Goal: Task Accomplishment & Management: Use online tool/utility

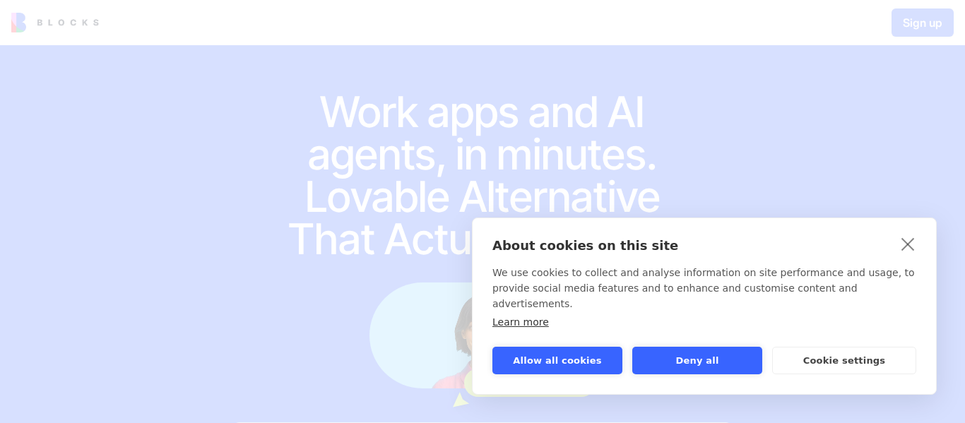
scroll to position [210, 0]
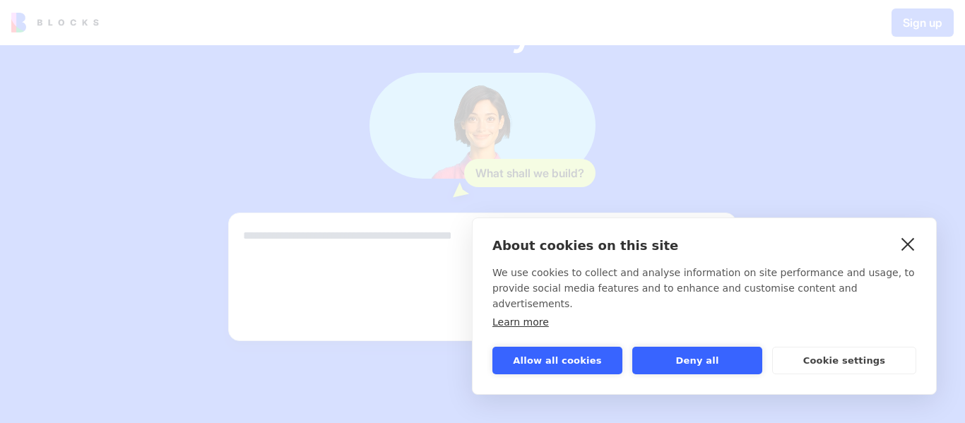
click at [908, 255] on link "close" at bounding box center [908, 243] width 22 height 23
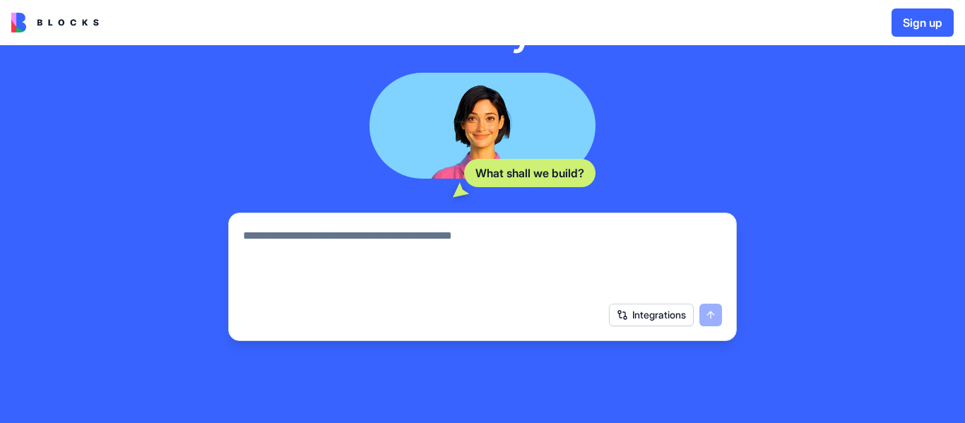
scroll to position [0, 0]
click at [905, 20] on button "Sign up" at bounding box center [922, 22] width 62 height 28
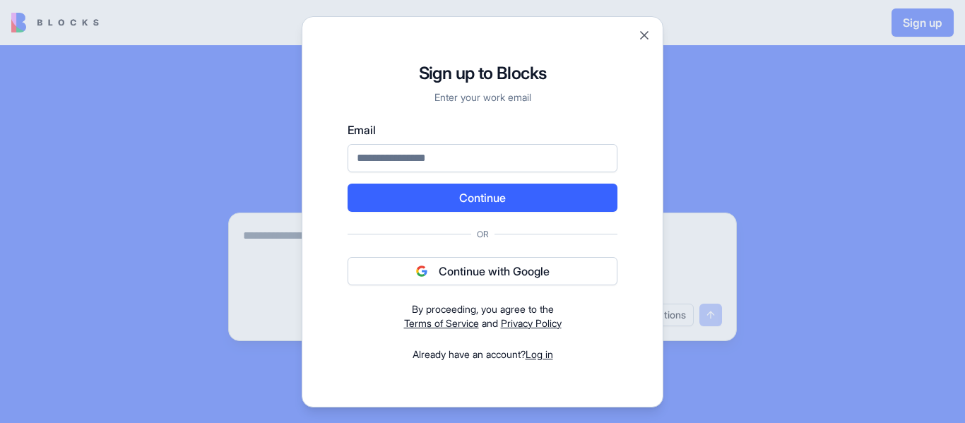
click at [521, 272] on button "Continue with Google" at bounding box center [482, 271] width 270 height 28
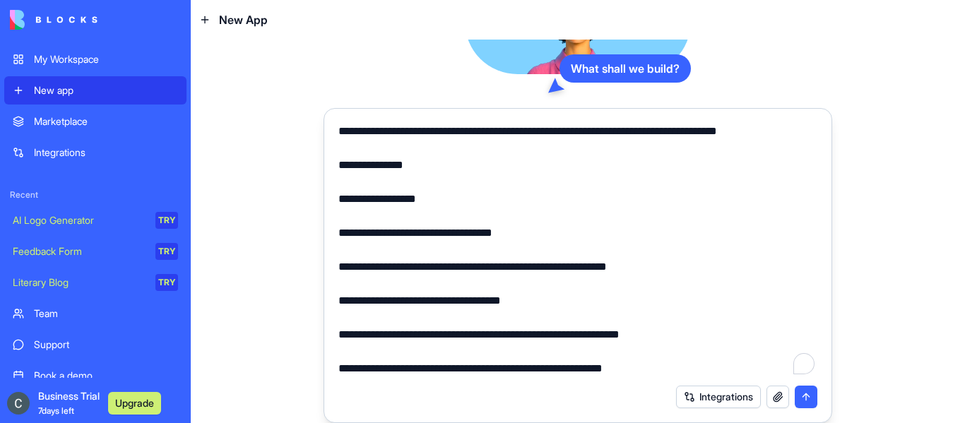
scroll to position [3136, 0]
type textarea "**********"
click at [802, 398] on button "submit" at bounding box center [805, 397] width 23 height 23
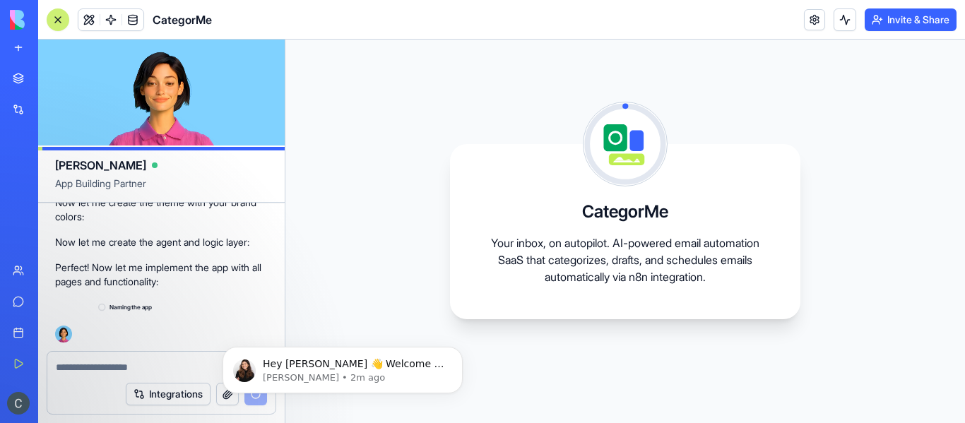
scroll to position [2311, 0]
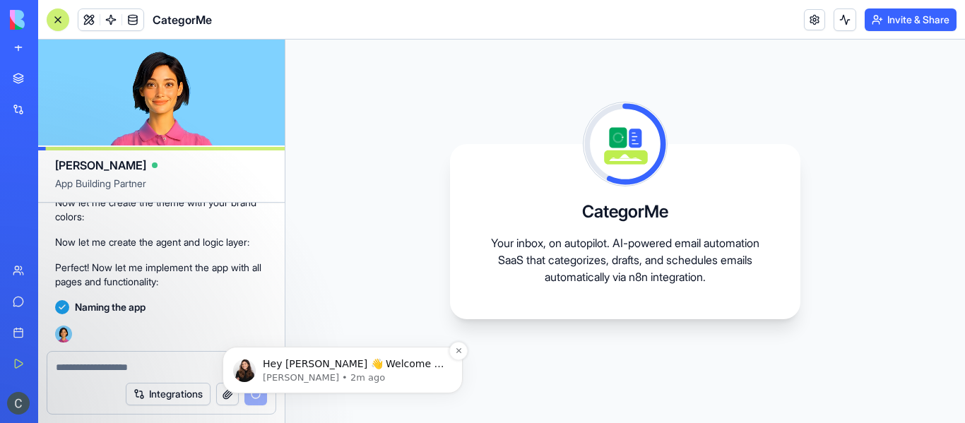
click at [424, 359] on span "Hey [PERSON_NAME] 👋 Welcome to Blocks 🙌 I'm here if you have any questions!" at bounding box center [353, 378] width 181 height 40
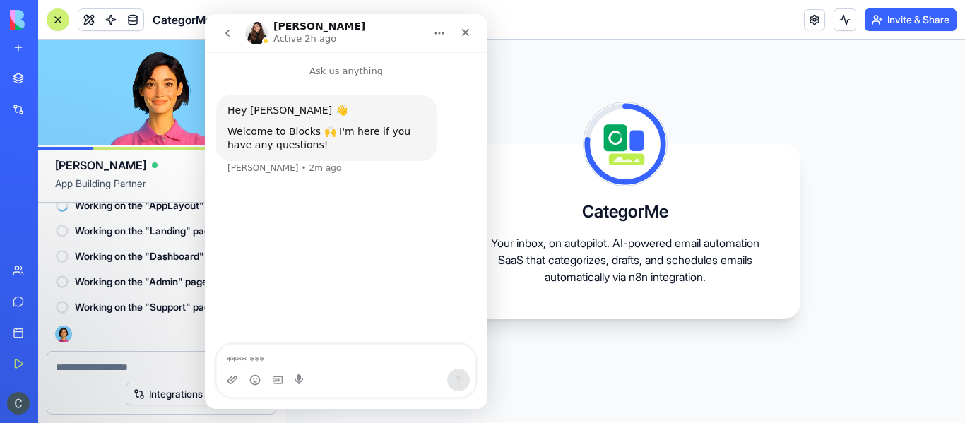
scroll to position [0, 0]
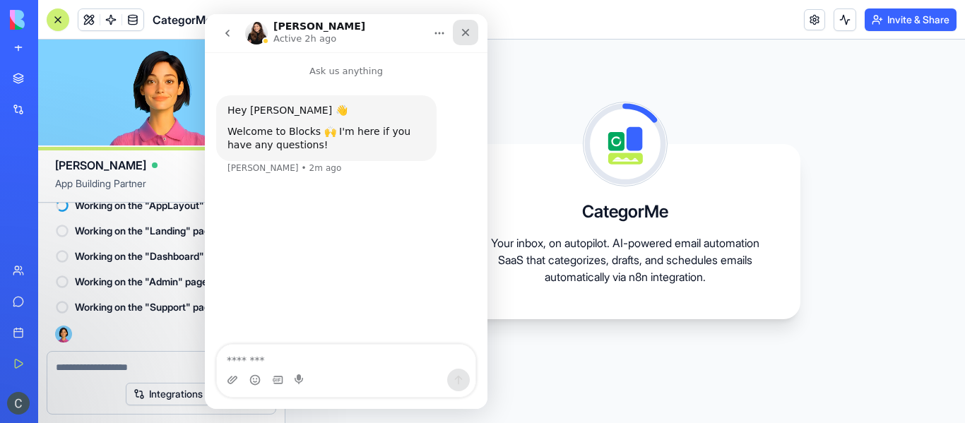
click at [470, 35] on icon "Close" at bounding box center [465, 32] width 11 height 11
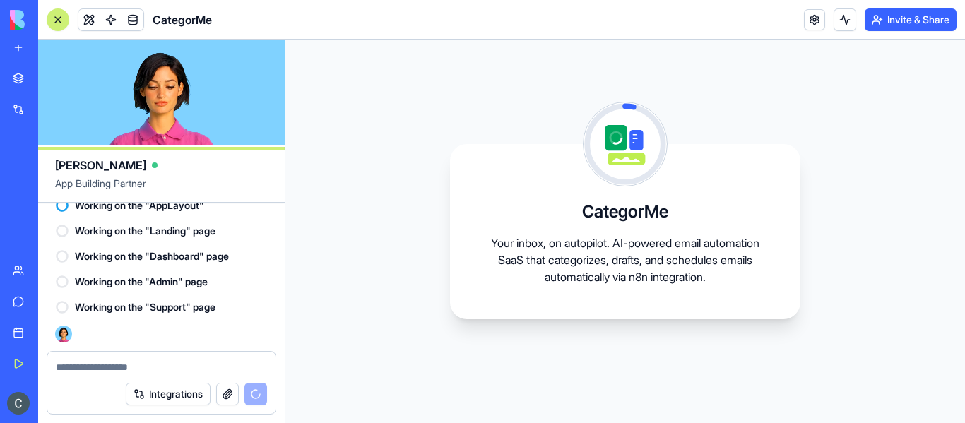
scroll to position [2438, 0]
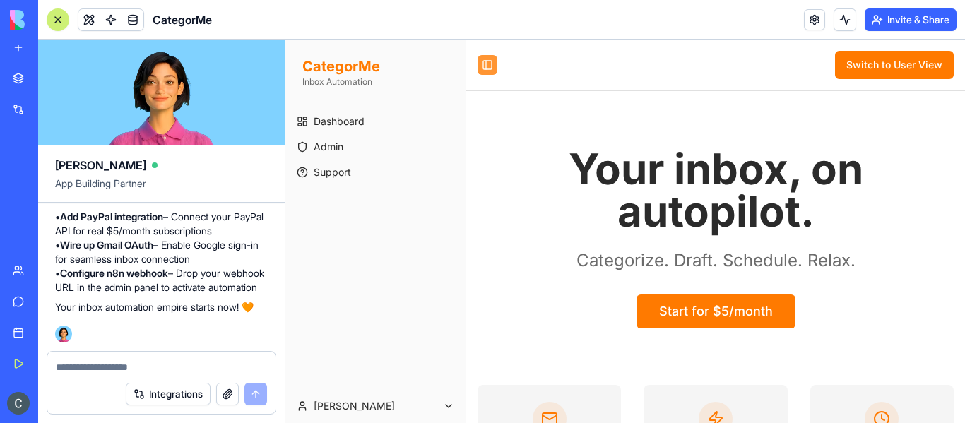
click at [486, 61] on button "Toggle Sidebar" at bounding box center [487, 65] width 20 height 20
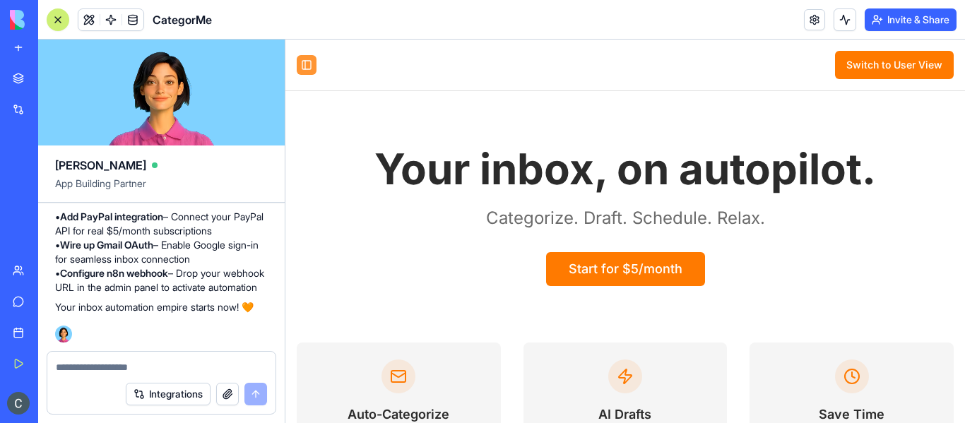
click at [304, 61] on button "Toggle Sidebar" at bounding box center [307, 65] width 20 height 20
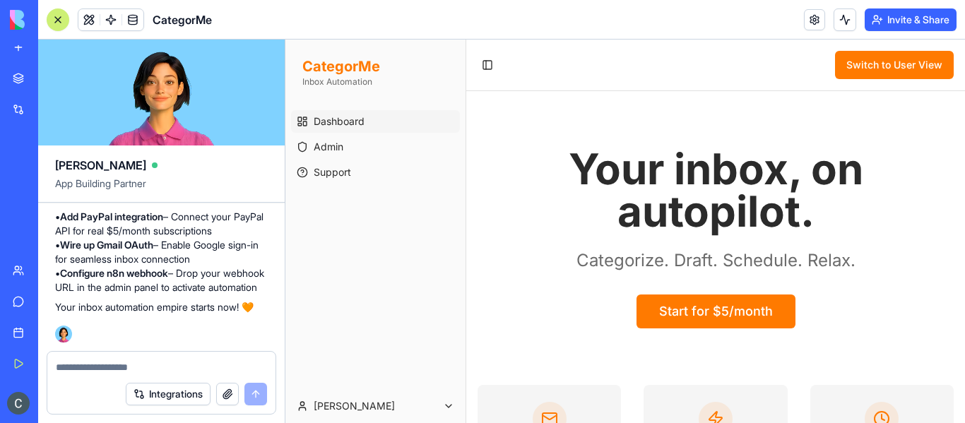
click at [345, 126] on span "Dashboard" at bounding box center [339, 121] width 51 height 14
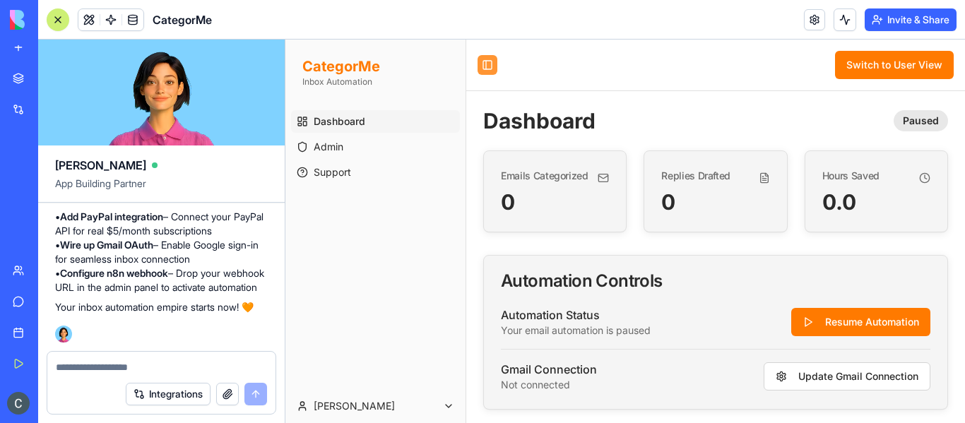
click at [487, 61] on button "Toggle Sidebar" at bounding box center [487, 65] width 20 height 20
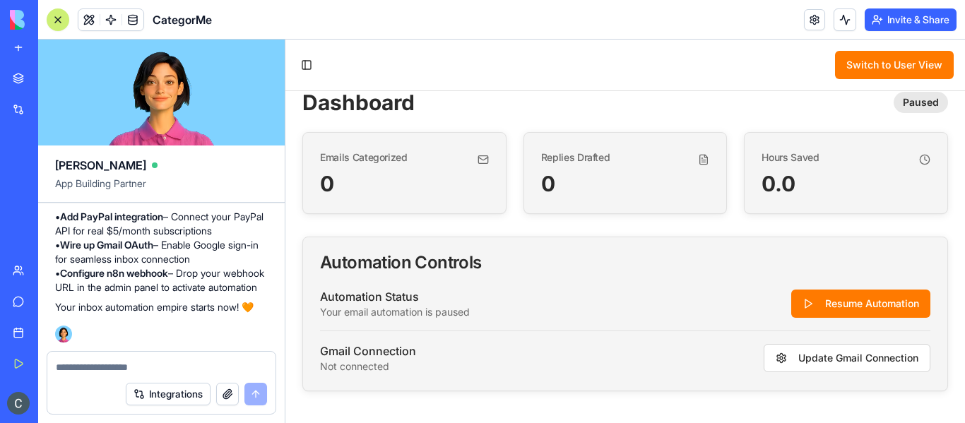
scroll to position [20, 0]
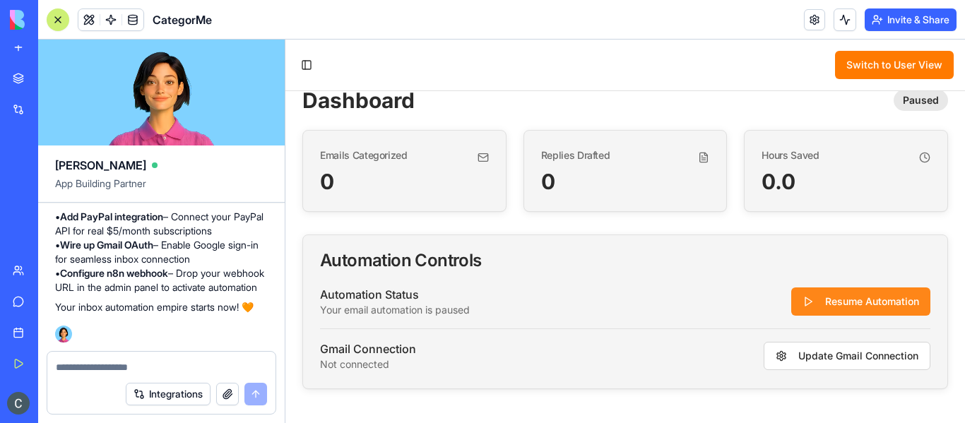
click at [829, 304] on button "Resume Automation" at bounding box center [860, 301] width 139 height 28
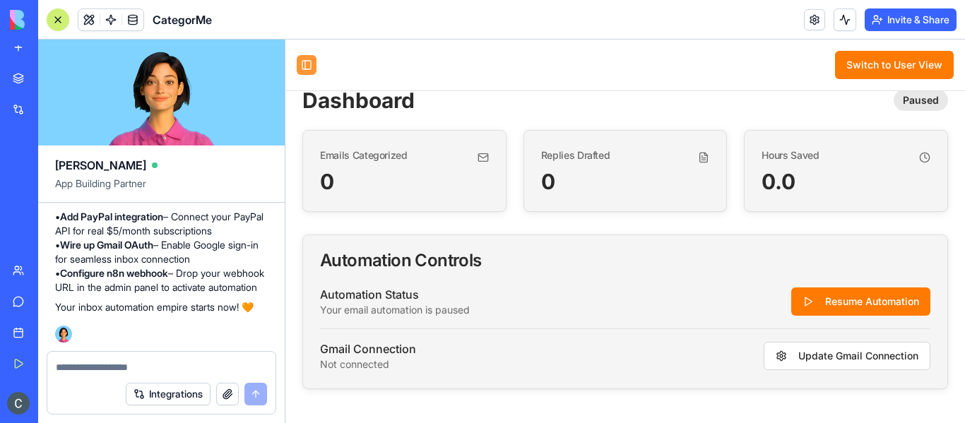
click at [310, 70] on button "Toggle Sidebar" at bounding box center [307, 65] width 20 height 20
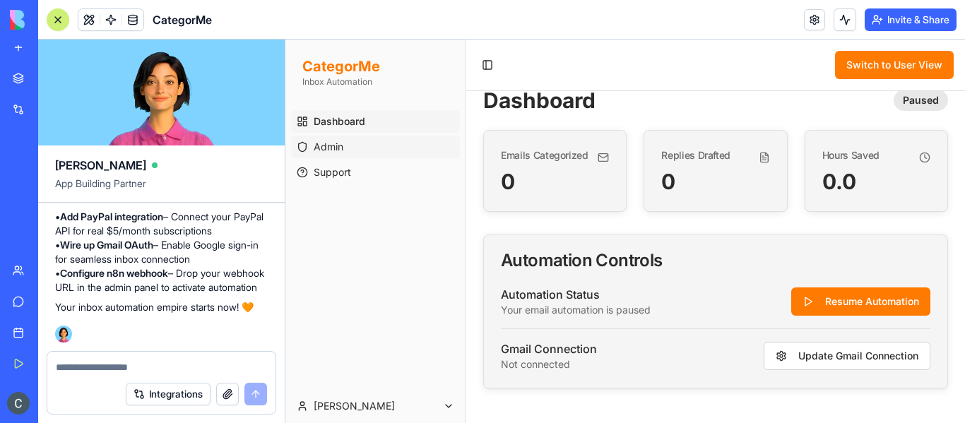
click at [348, 145] on link "Admin" at bounding box center [375, 147] width 169 height 23
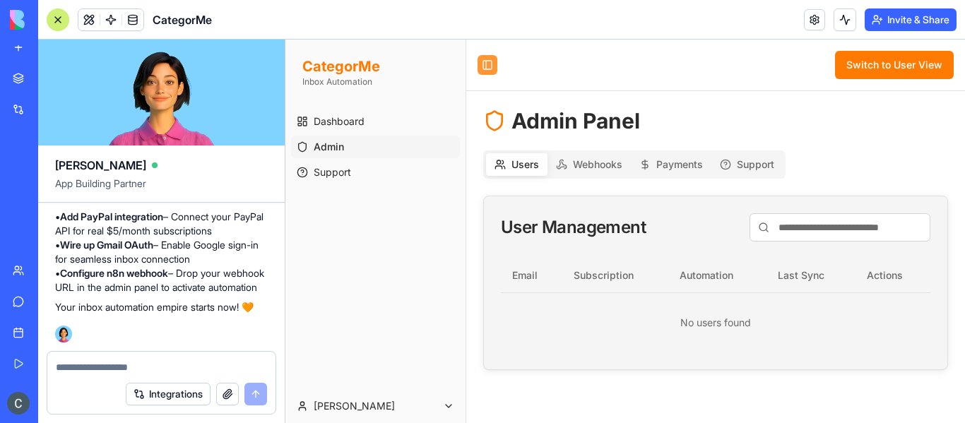
click at [486, 65] on button "Toggle Sidebar" at bounding box center [487, 65] width 20 height 20
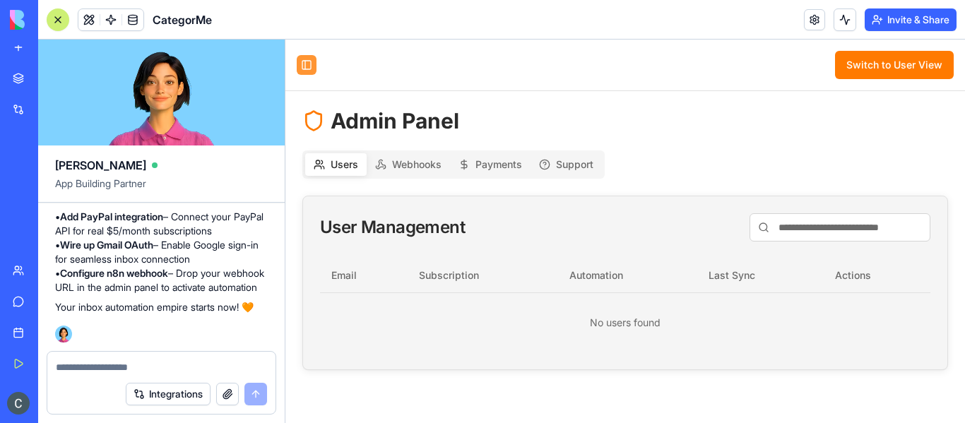
click at [312, 69] on button "Toggle Sidebar" at bounding box center [307, 65] width 20 height 20
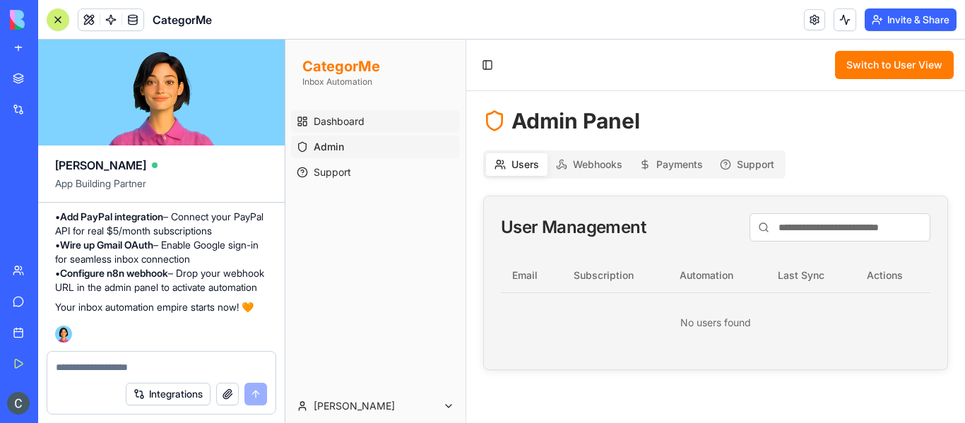
click at [391, 117] on link "Dashboard" at bounding box center [375, 121] width 169 height 23
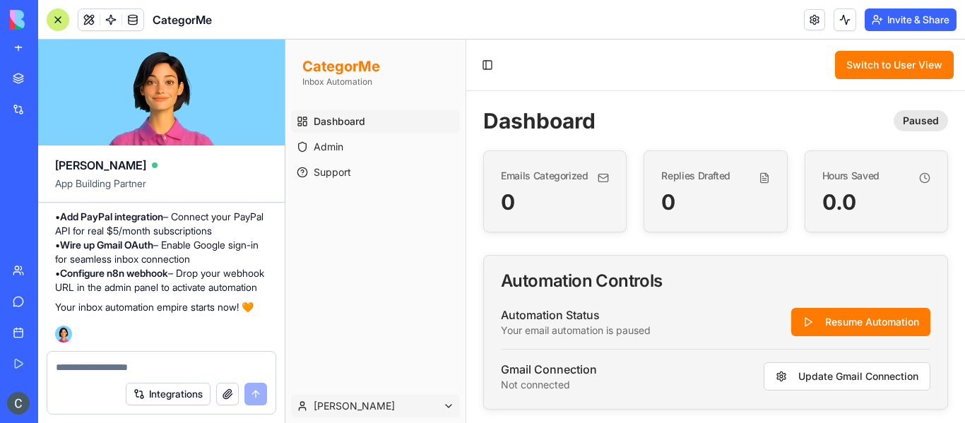
click at [442, 400] on html "CategorMe Inbox Automation Dashboard Admin Support [PERSON_NAME] Toggle Sidebar…" at bounding box center [624, 231] width 679 height 383
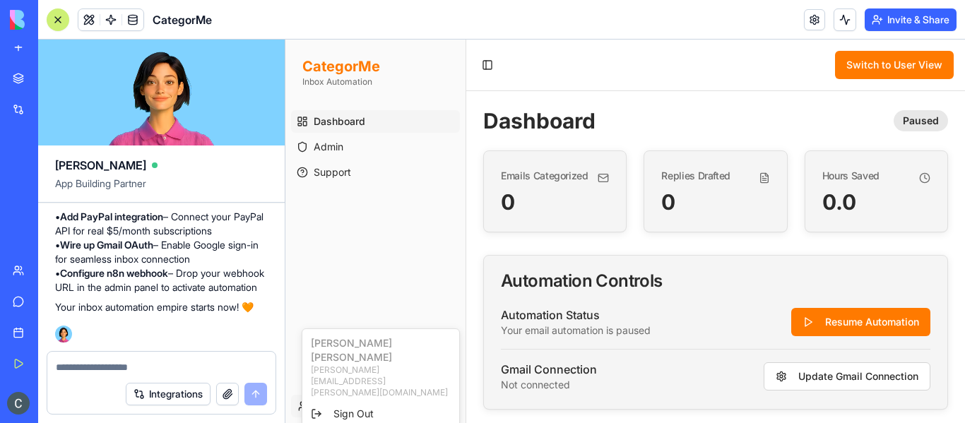
click at [442, 400] on html "CategorMe Inbox Automation Dashboard Admin Support [PERSON_NAME] Toggle Sidebar…" at bounding box center [624, 231] width 679 height 383
click at [486, 47] on div "Toggle Sidebar Switch to User View" at bounding box center [715, 65] width 499 height 51
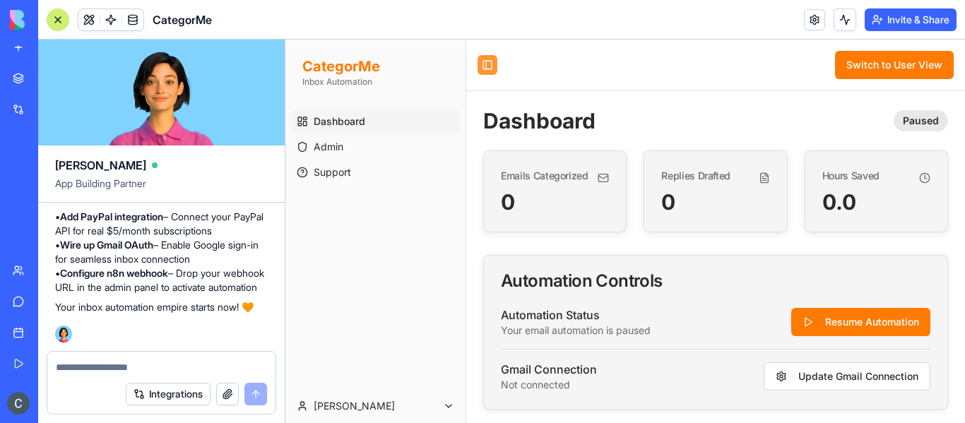
click at [485, 70] on button "Toggle Sidebar" at bounding box center [487, 65] width 20 height 20
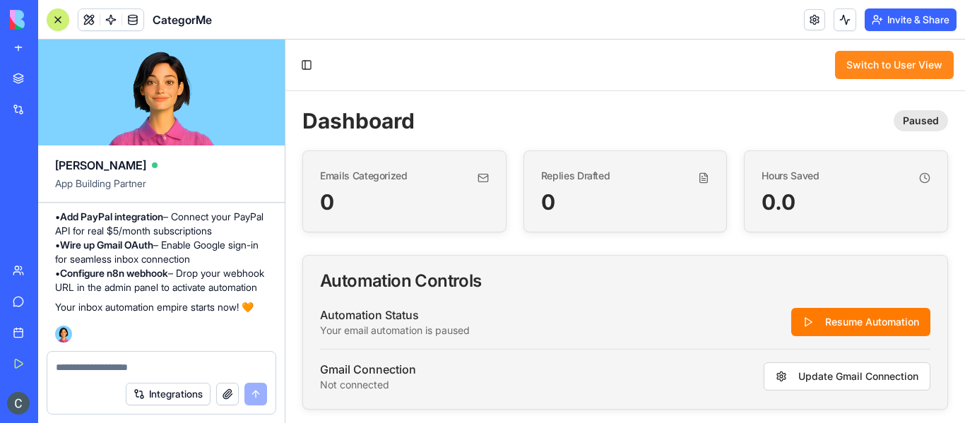
click at [920, 69] on button "Switch to User View" at bounding box center [894, 65] width 119 height 28
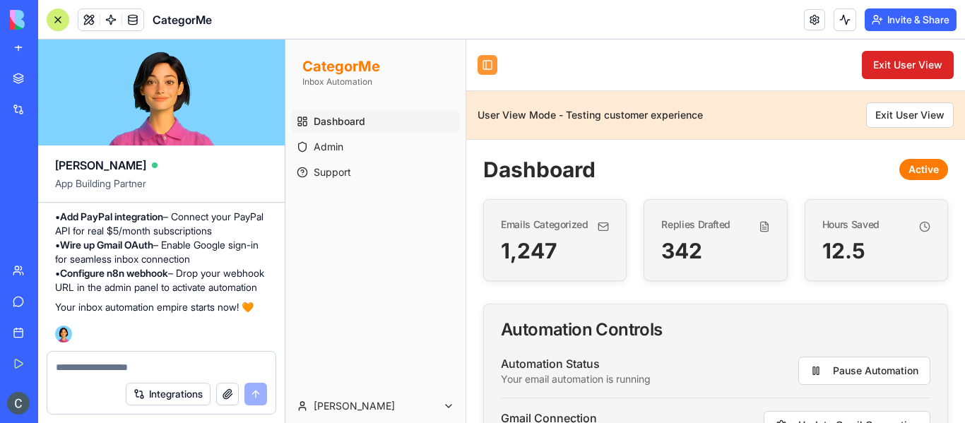
click at [483, 59] on button "Toggle Sidebar" at bounding box center [487, 65] width 20 height 20
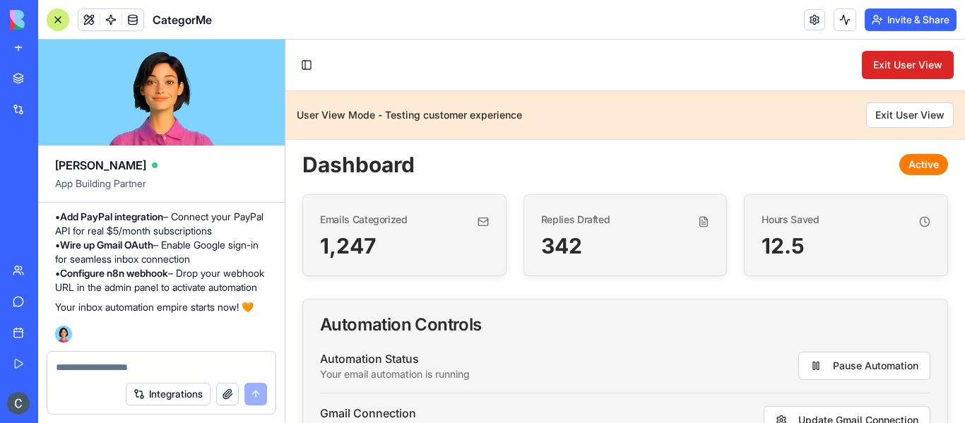
scroll to position [4, 0]
click at [903, 114] on button "Exit User View" at bounding box center [910, 114] width 88 height 25
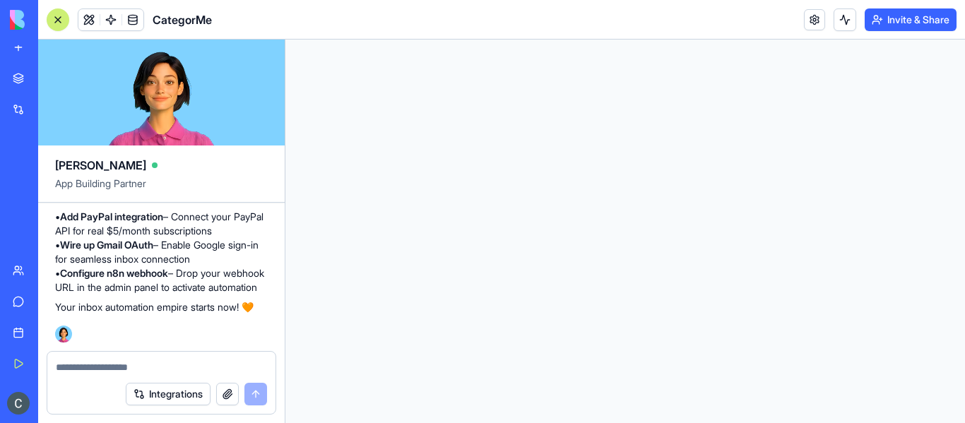
scroll to position [0, 0]
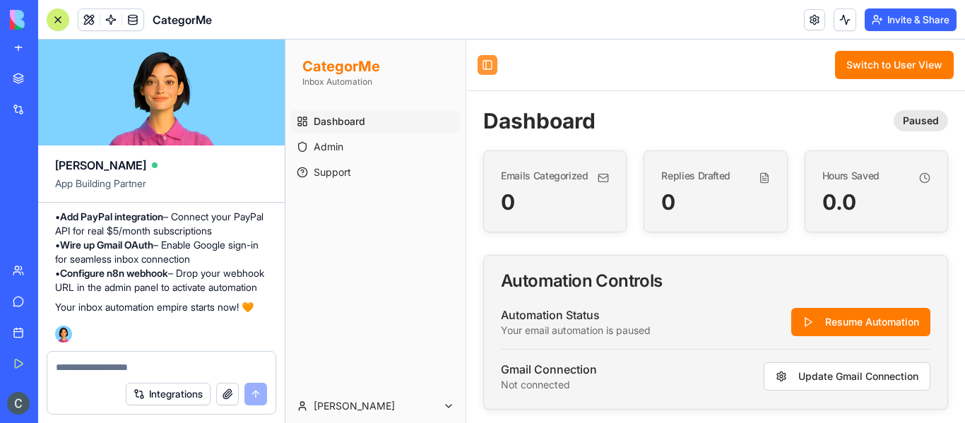
click at [487, 61] on button "Toggle Sidebar" at bounding box center [487, 65] width 20 height 20
